Goal: Task Accomplishment & Management: Understand process/instructions

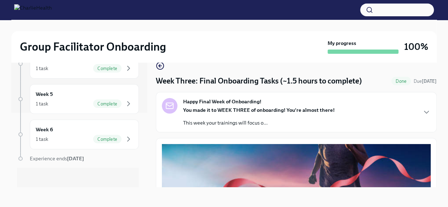
scroll to position [76, 0]
click at [93, 135] on span "Complete" at bounding box center [107, 137] width 28 height 5
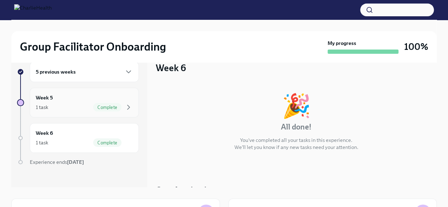
click at [72, 107] on div "1 task Complete" at bounding box center [84, 107] width 97 height 8
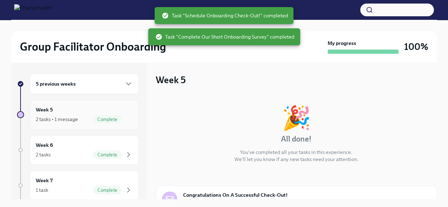
click at [79, 113] on div "Week 5 2 tasks • 1 message Complete" at bounding box center [84, 115] width 97 height 18
click at [87, 83] on div "5 previous weeks" at bounding box center [84, 84] width 97 height 8
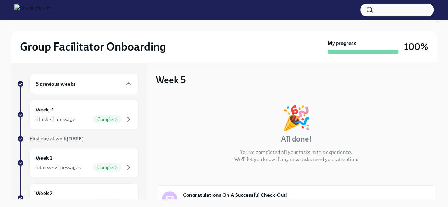
click at [86, 162] on div "Week 1 3 tasks • 2 messages Complete" at bounding box center [84, 163] width 97 height 18
click at [101, 156] on div "Week 1 3 tasks • 2 messages Complete" at bounding box center [84, 163] width 97 height 18
